Goal: Task Accomplishment & Management: Complete application form

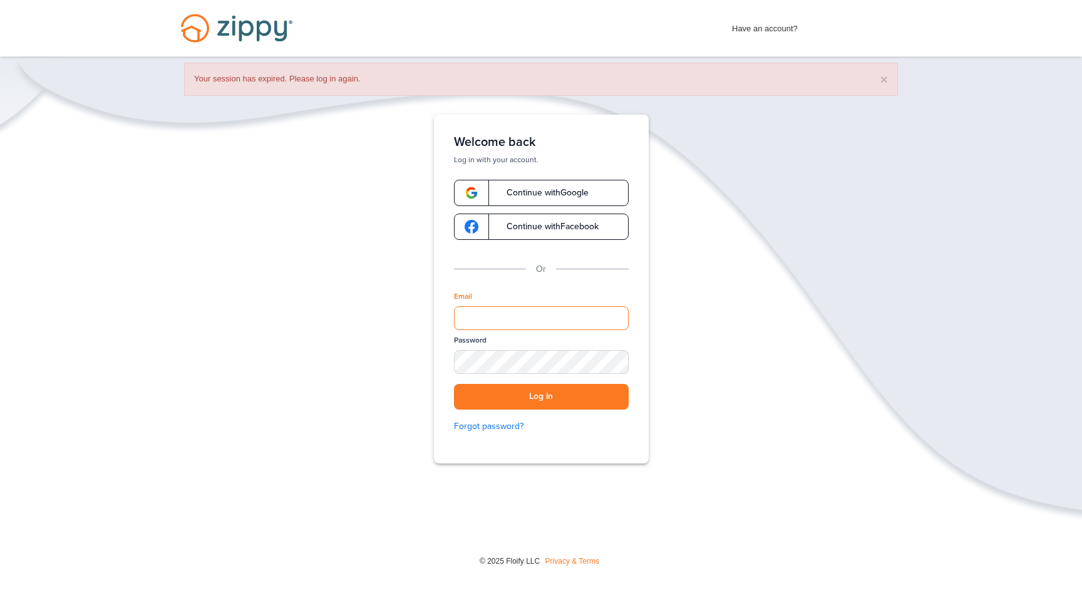
click at [501, 315] on input "Email" at bounding box center [541, 318] width 175 height 24
click at [482, 317] on input "Email" at bounding box center [541, 318] width 175 height 24
click at [484, 321] on input "Email" at bounding box center [541, 318] width 175 height 24
type input "**********"
click at [551, 401] on button "Log in" at bounding box center [541, 397] width 175 height 26
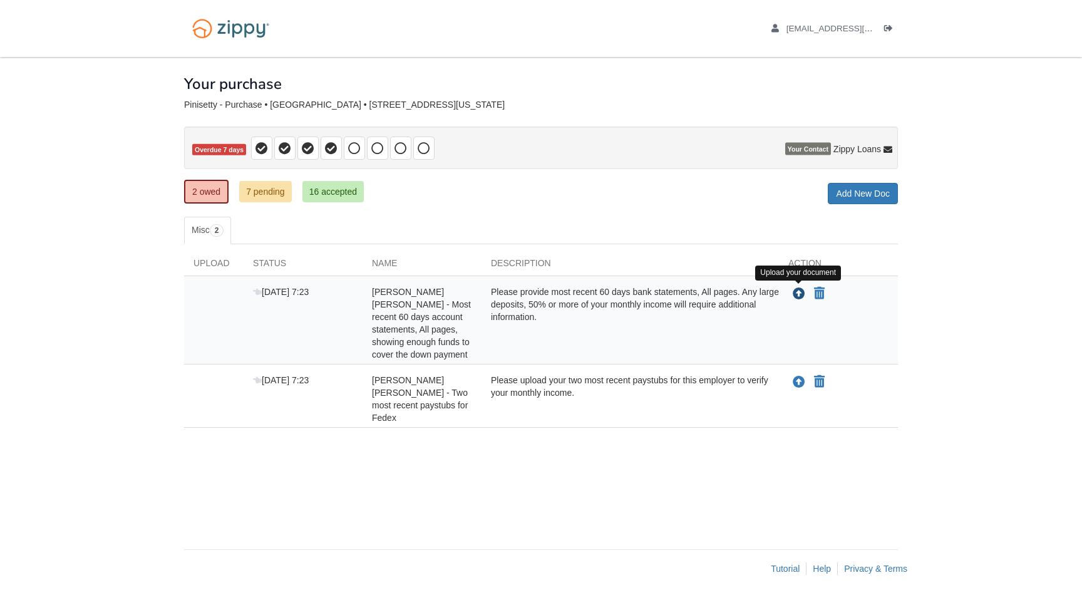
click at [799, 295] on icon "Upload Bhasker Rao Pinisetty - Most recent 60 days account statements, All page…" at bounding box center [799, 294] width 13 height 13
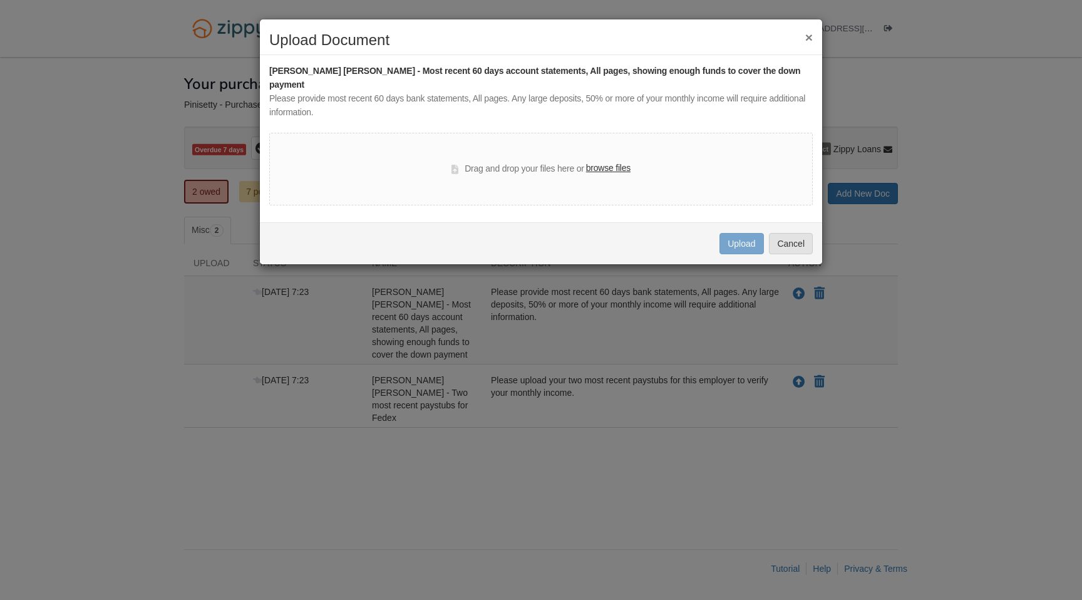
click at [605, 162] on label "browse files" at bounding box center [608, 169] width 44 height 14
click at [0, 0] on input "browse files" at bounding box center [0, 0] width 0 height 0
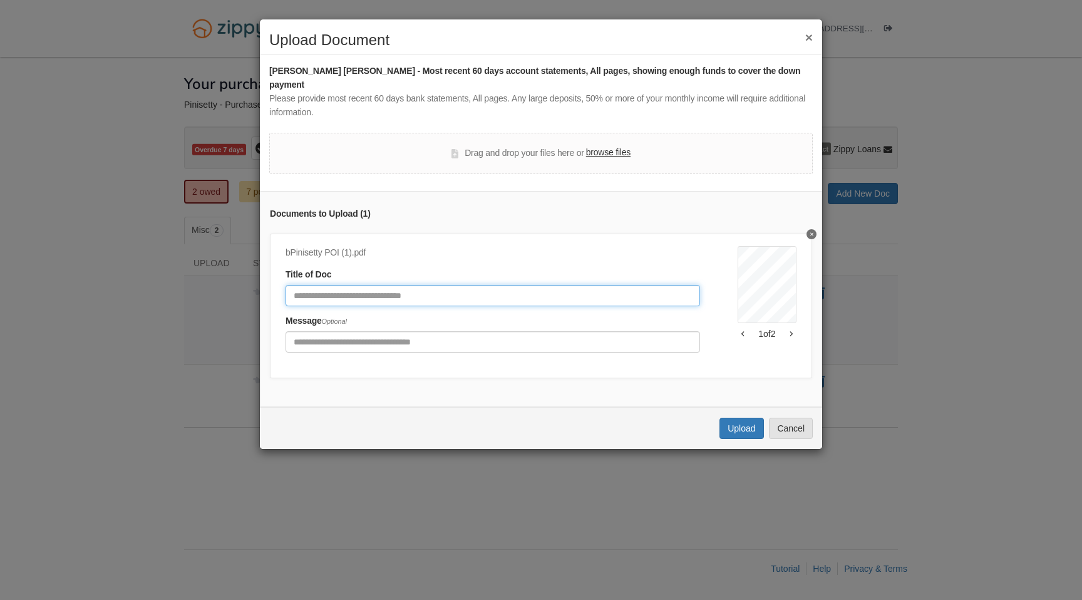
click at [416, 285] on input "Document Title" at bounding box center [492, 295] width 414 height 21
type input "*******"
click at [732, 418] on button "Upload" at bounding box center [741, 428] width 44 height 21
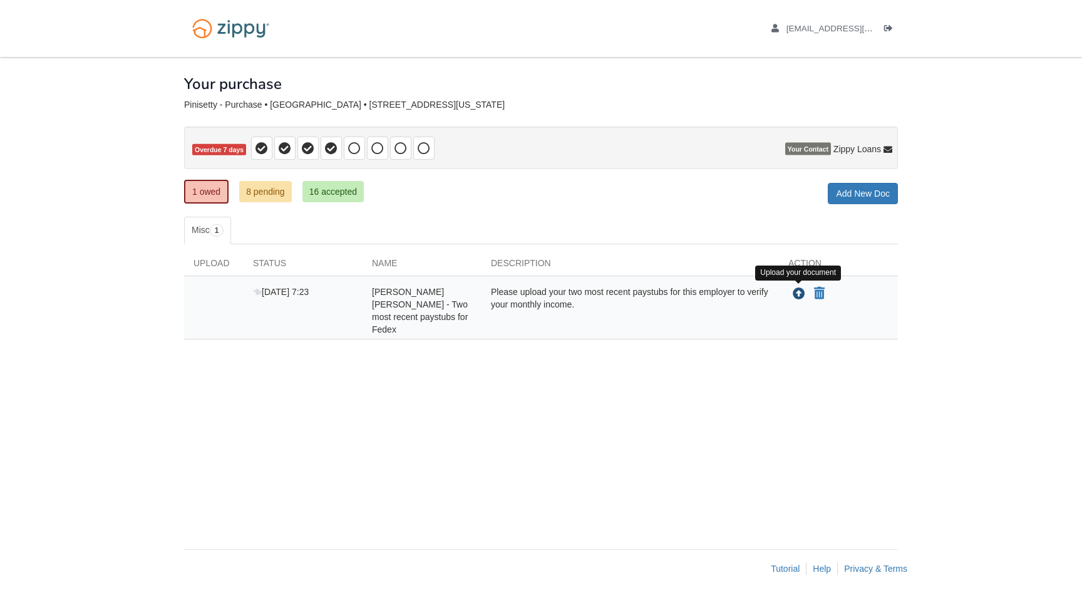
click at [799, 294] on icon "Upload Bhasker Rao Pinisetty - Two most recent paystubs for Fedex" at bounding box center [799, 294] width 13 height 13
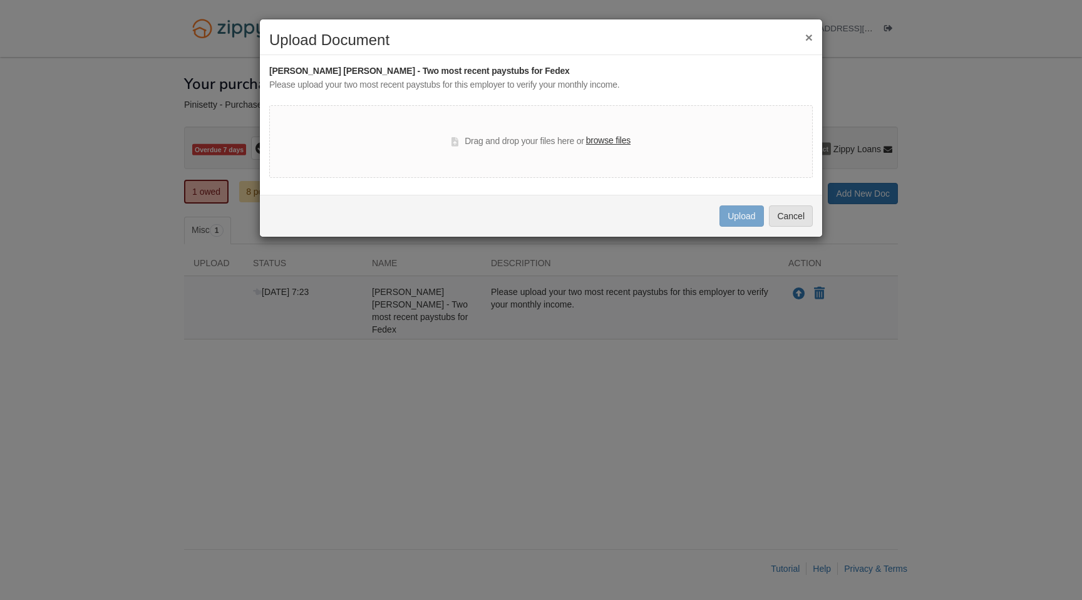
click at [610, 138] on label "browse files" at bounding box center [608, 141] width 44 height 14
click at [0, 0] on input "browse files" at bounding box center [0, 0] width 0 height 0
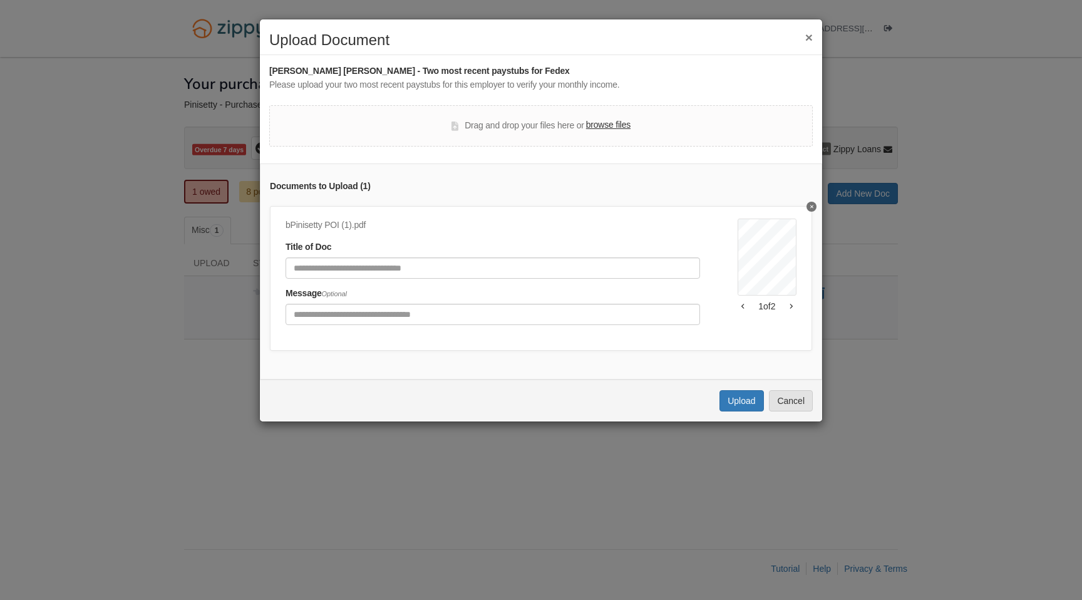
click at [434, 252] on div "Title of Doc" at bounding box center [492, 259] width 414 height 38
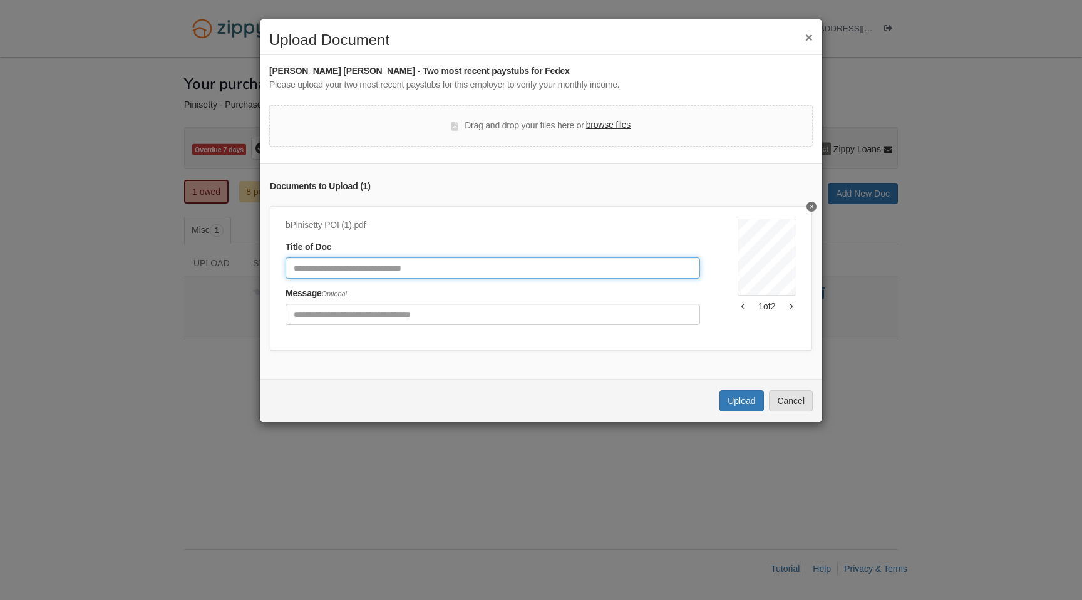
click at [418, 265] on input "Document Title" at bounding box center [492, 267] width 414 height 21
type input "********"
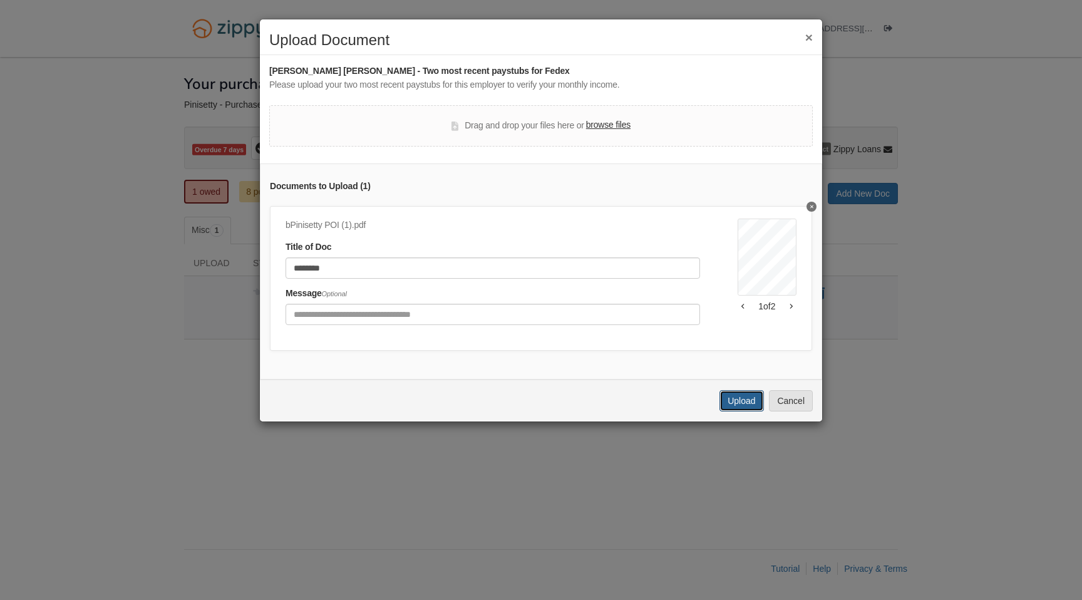
click at [735, 404] on button "Upload" at bounding box center [741, 400] width 44 height 21
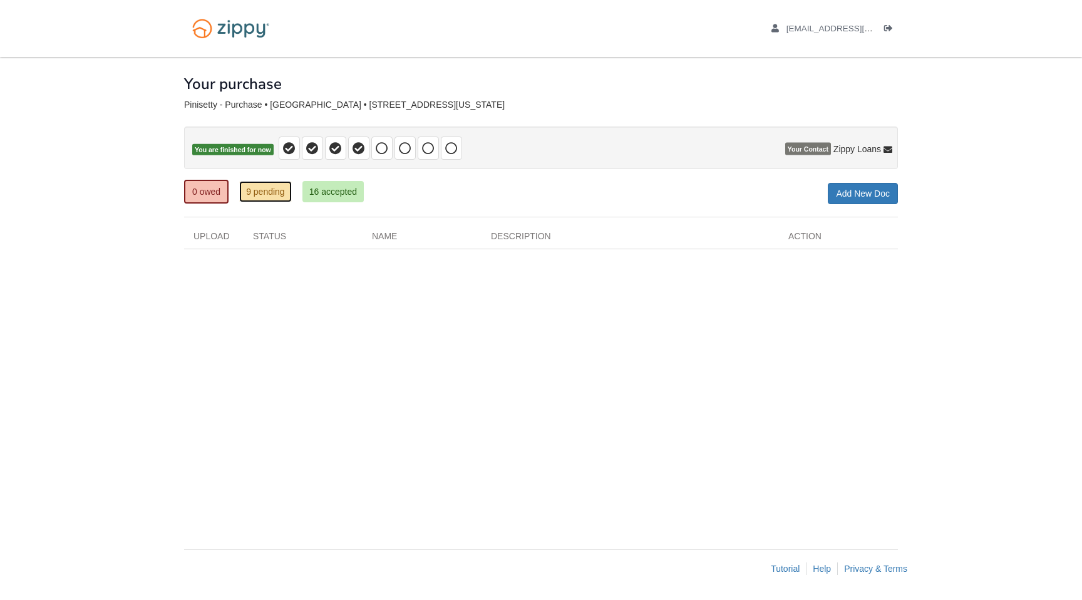
click at [262, 197] on link "9 pending" at bounding box center [265, 191] width 53 height 21
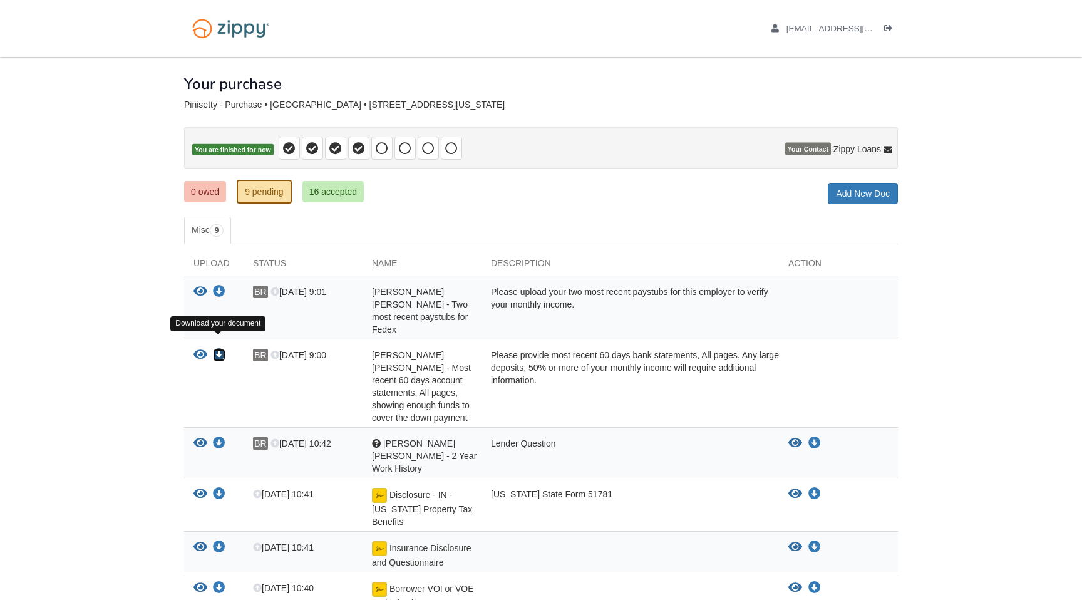
click at [217, 349] on icon "Download Bhasker Rao Pinisetty - Most recent 60 days account statements, All pa…" at bounding box center [219, 355] width 13 height 13
click at [200, 349] on icon "View Bhasker Rao Pinisetty - Most recent 60 days account statements, All pages,…" at bounding box center [200, 355] width 14 height 13
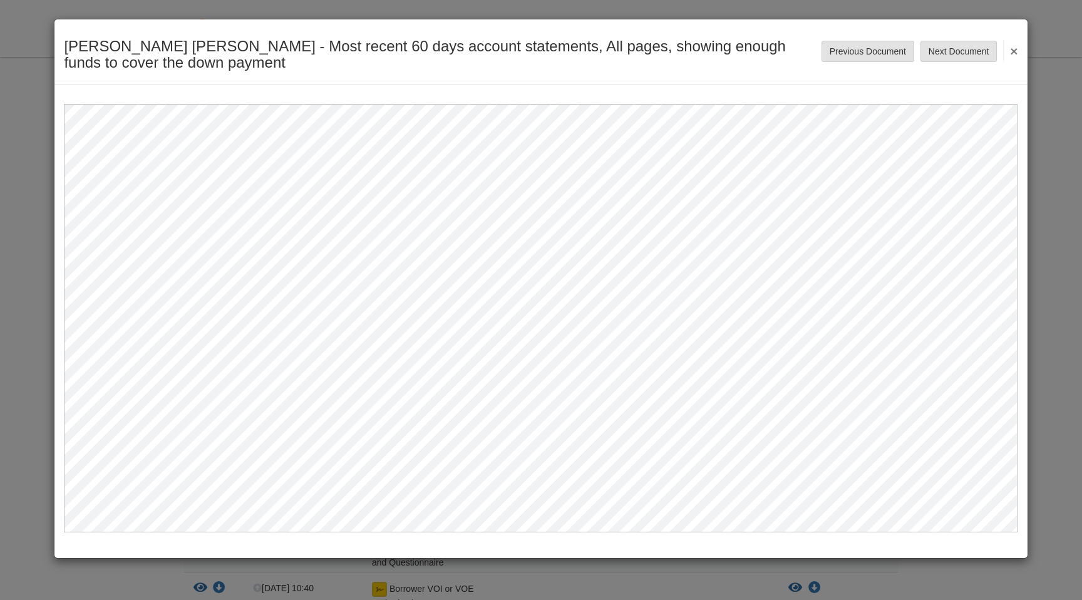
click at [1012, 49] on button "×" at bounding box center [1010, 50] width 14 height 23
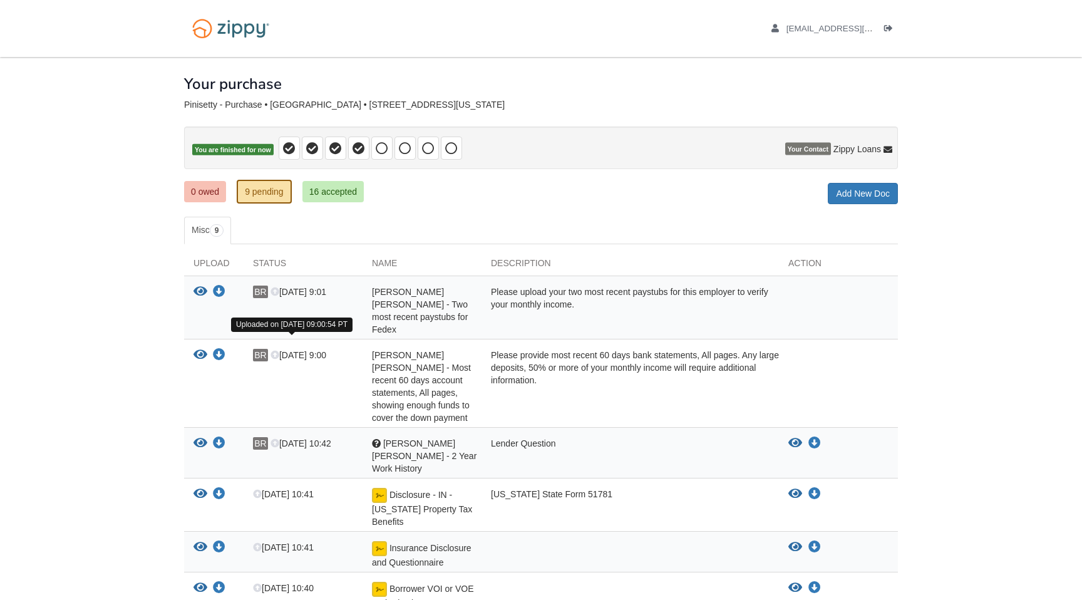
click at [274, 351] on icon at bounding box center [274, 355] width 9 height 9
click at [859, 199] on link "Add New Doc" at bounding box center [863, 193] width 70 height 21
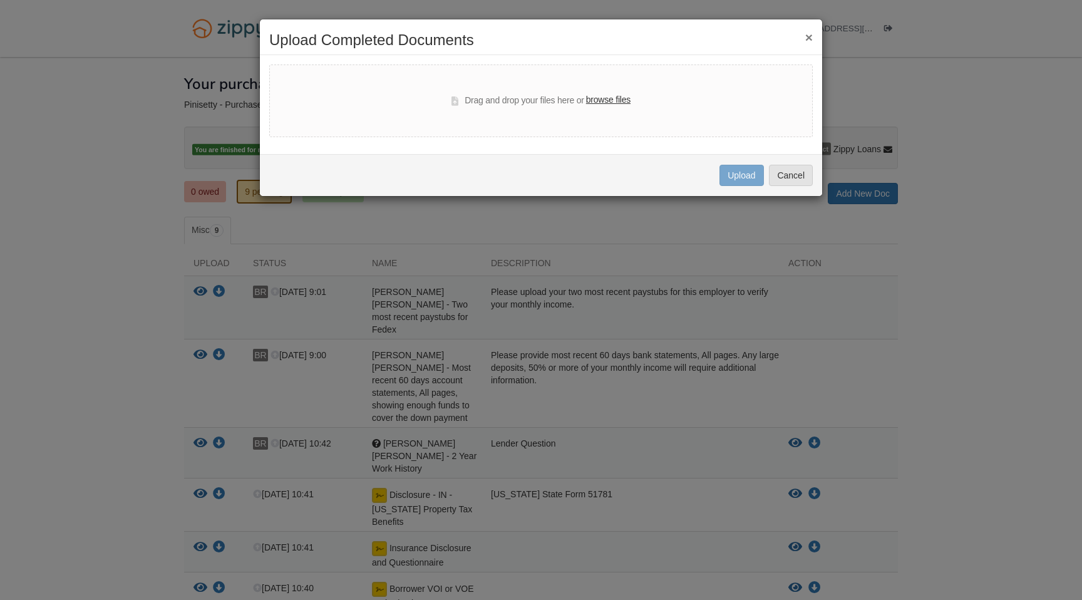
click at [602, 101] on label "browse files" at bounding box center [608, 100] width 44 height 14
click at [0, 0] on input "browse files" at bounding box center [0, 0] width 0 height 0
select select "****"
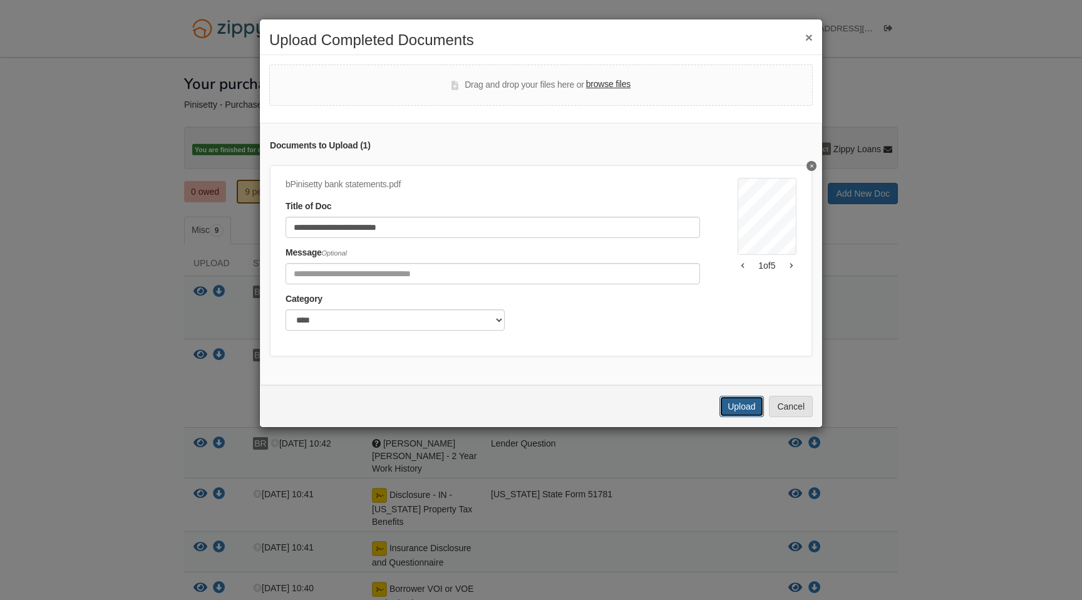
click at [734, 406] on button "Upload" at bounding box center [741, 406] width 44 height 21
